Goal: Task Accomplishment & Management: Manage account settings

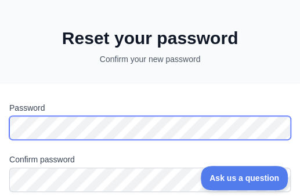
click at [0, 132] on html "Reset your password Confirm your new password Password Confirm password Change …" at bounding box center [150, 98] width 300 height 196
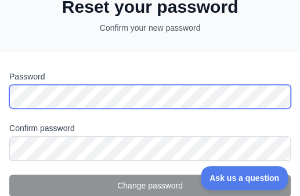
scroll to position [58, 0]
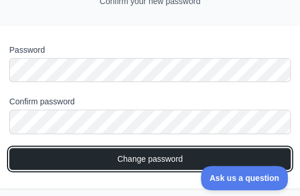
click at [125, 158] on button "Change password" at bounding box center [149, 159] width 281 height 22
